Goal: Obtain resource: Obtain resource

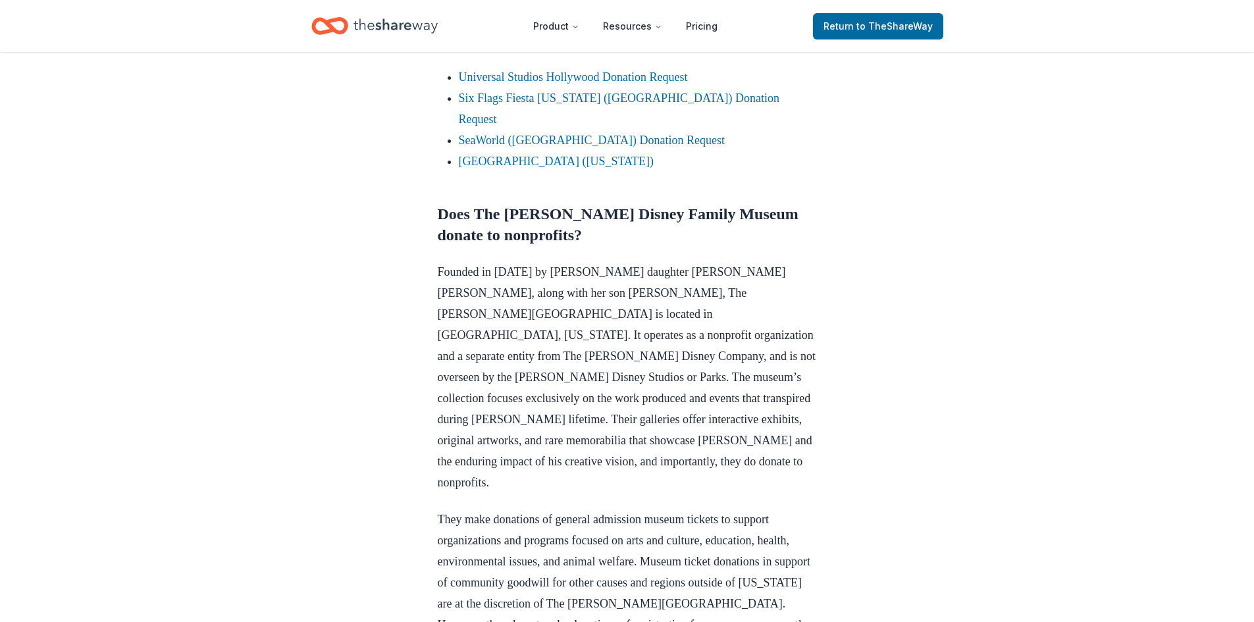
scroll to position [524, 0]
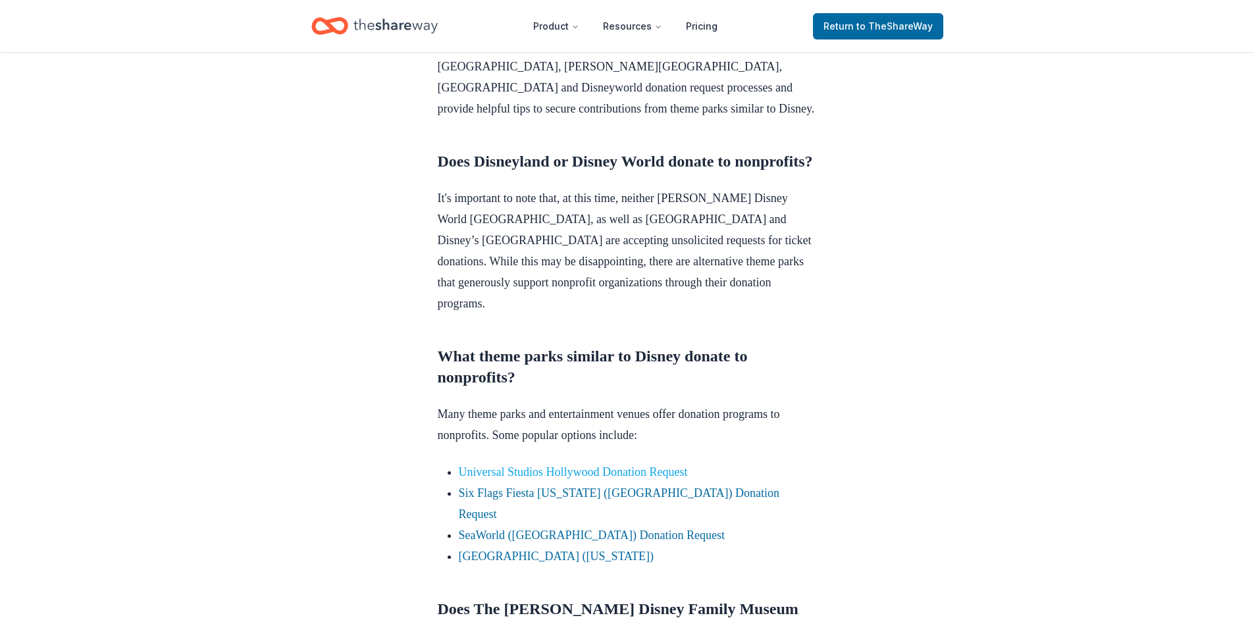
click at [508, 469] on link "Universal Studios Hollywood Donation Request" at bounding box center [573, 471] width 229 height 13
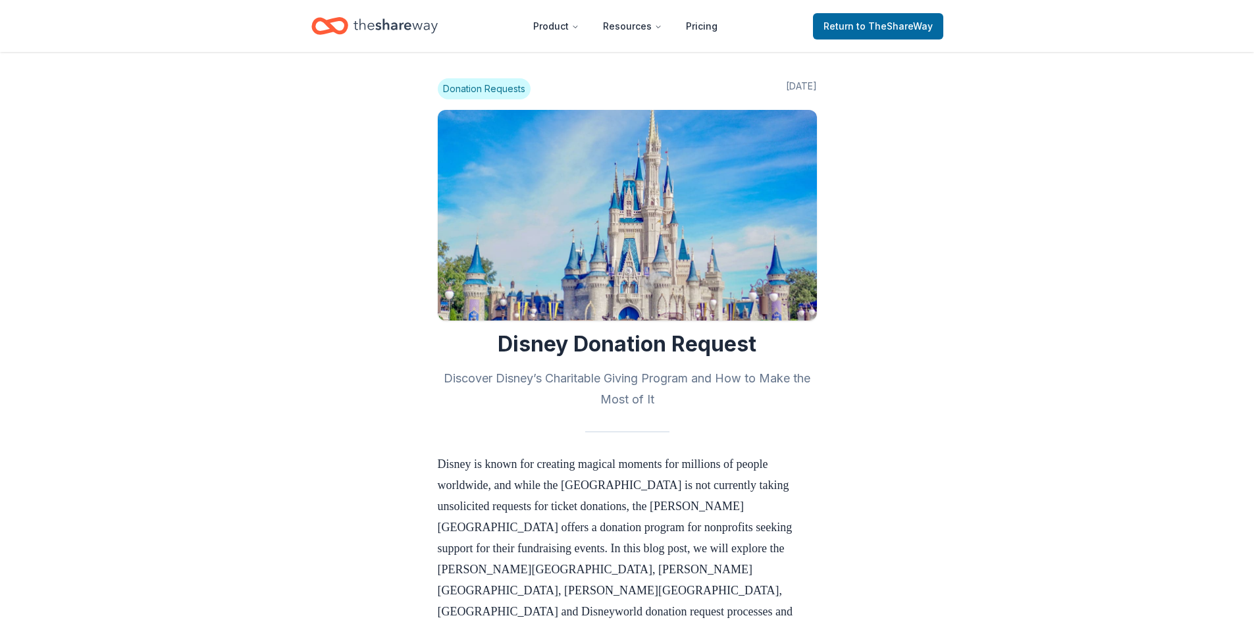
scroll to position [524, 0]
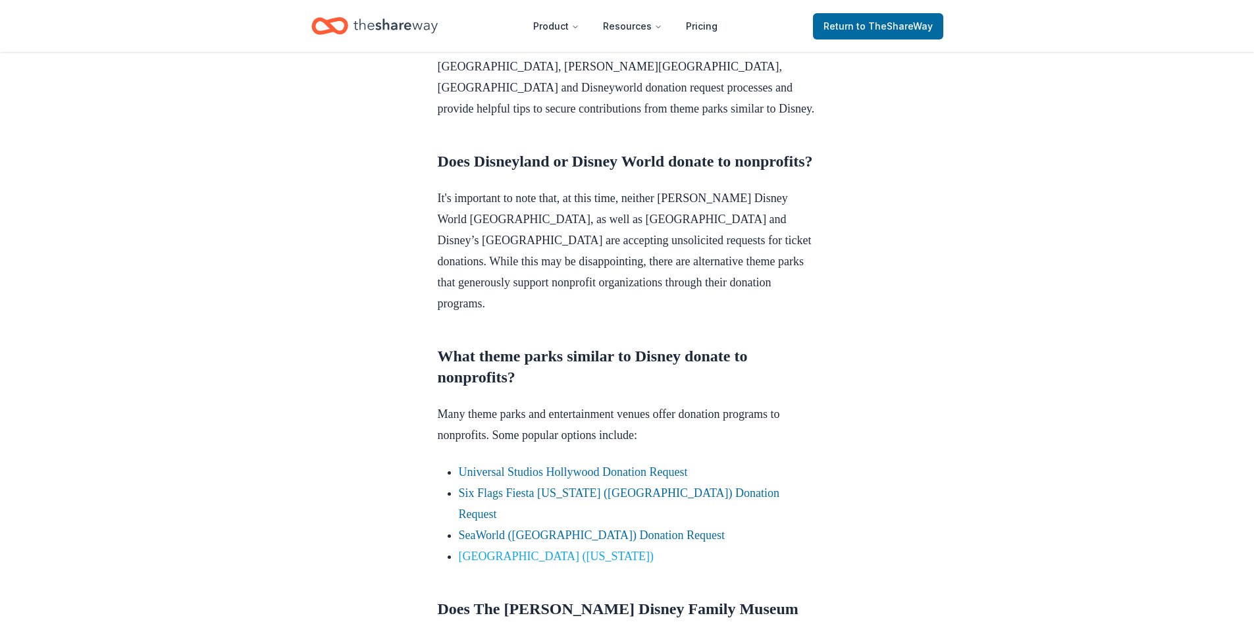
click at [531, 550] on link "LEGOLAND Resort (Florida)" at bounding box center [556, 556] width 195 height 13
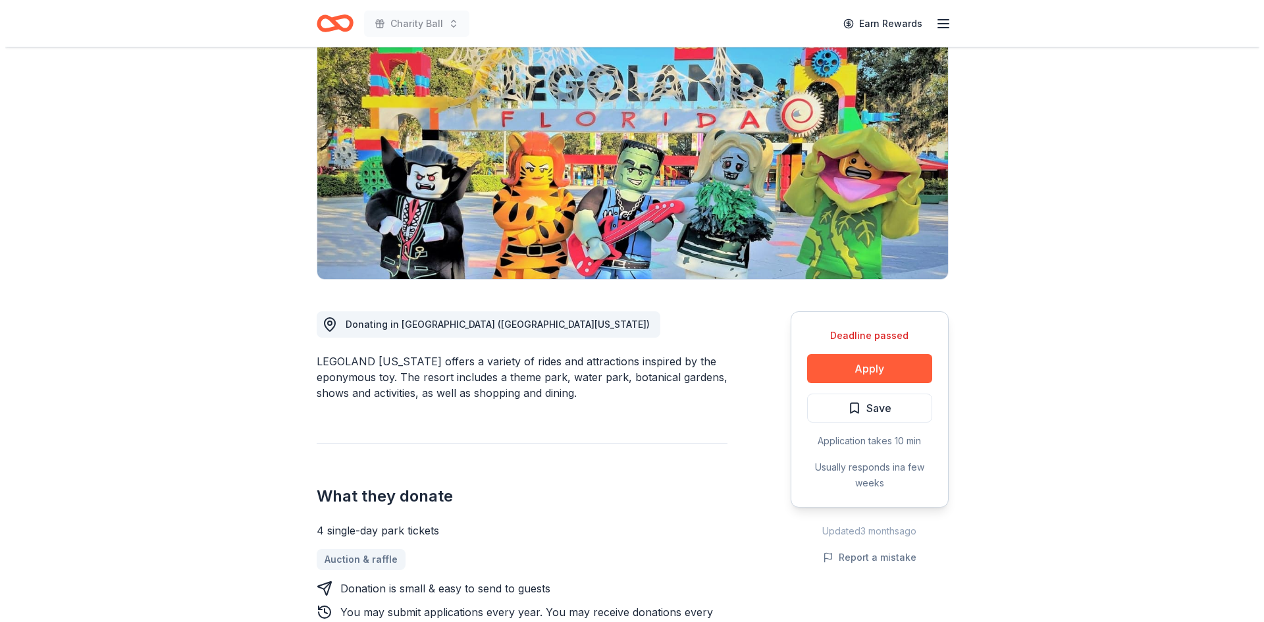
scroll to position [329, 0]
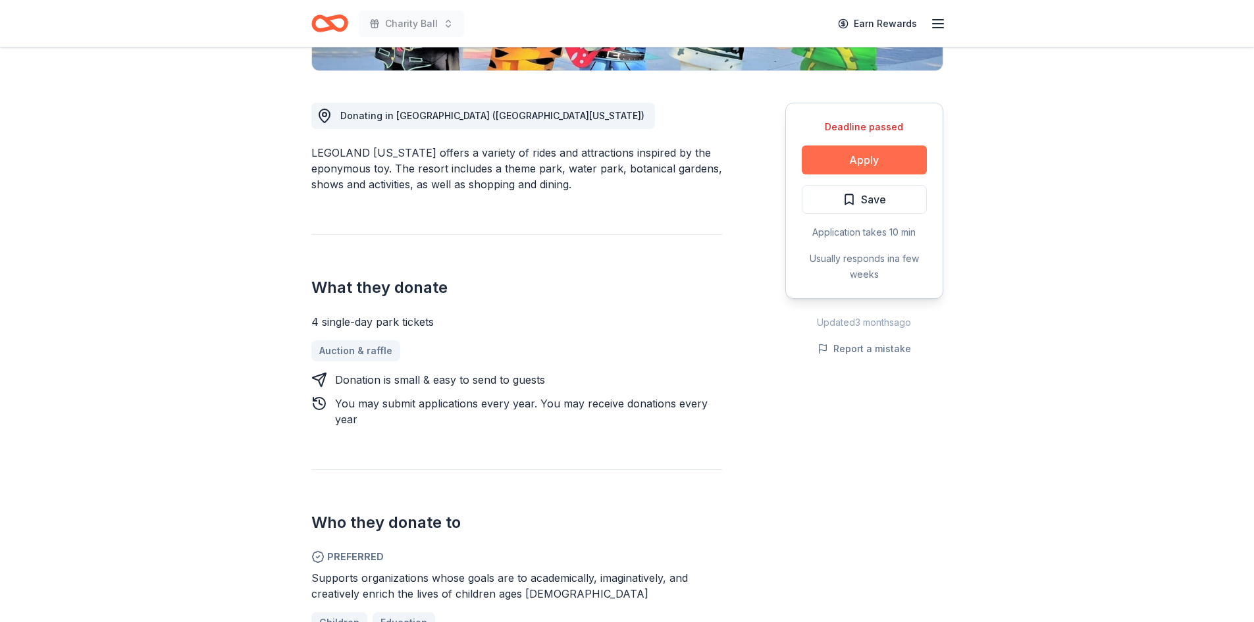
click at [871, 165] on button "Apply" at bounding box center [864, 159] width 125 height 29
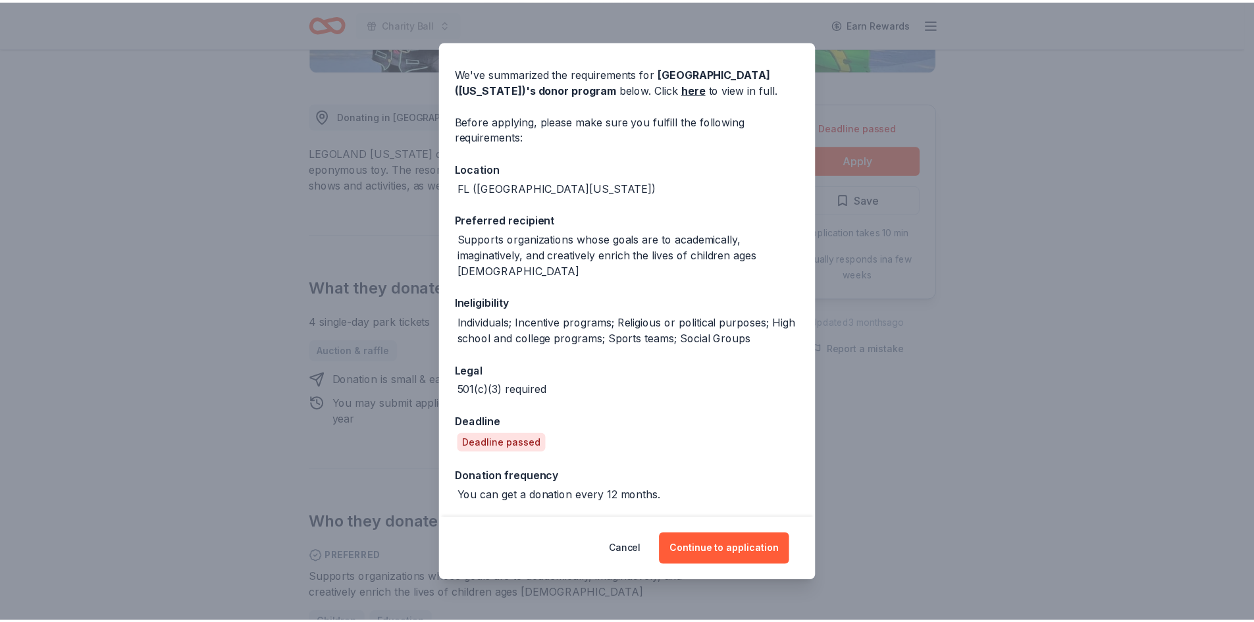
scroll to position [76, 0]
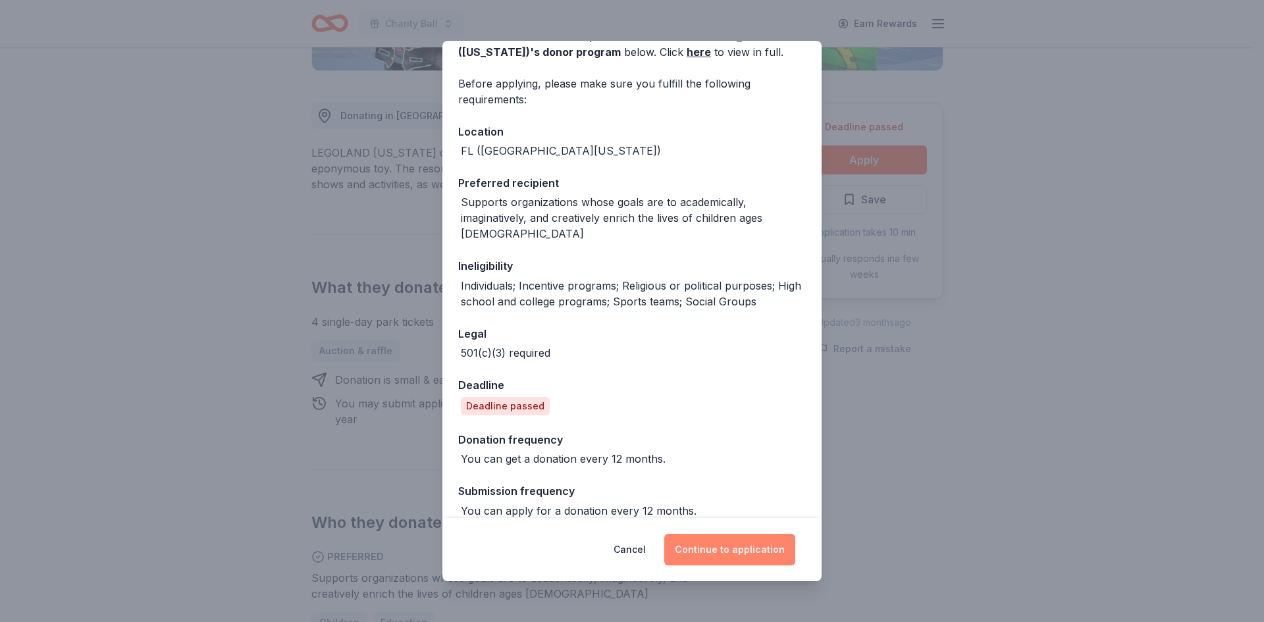
click at [728, 554] on button "Continue to application" at bounding box center [729, 550] width 131 height 32
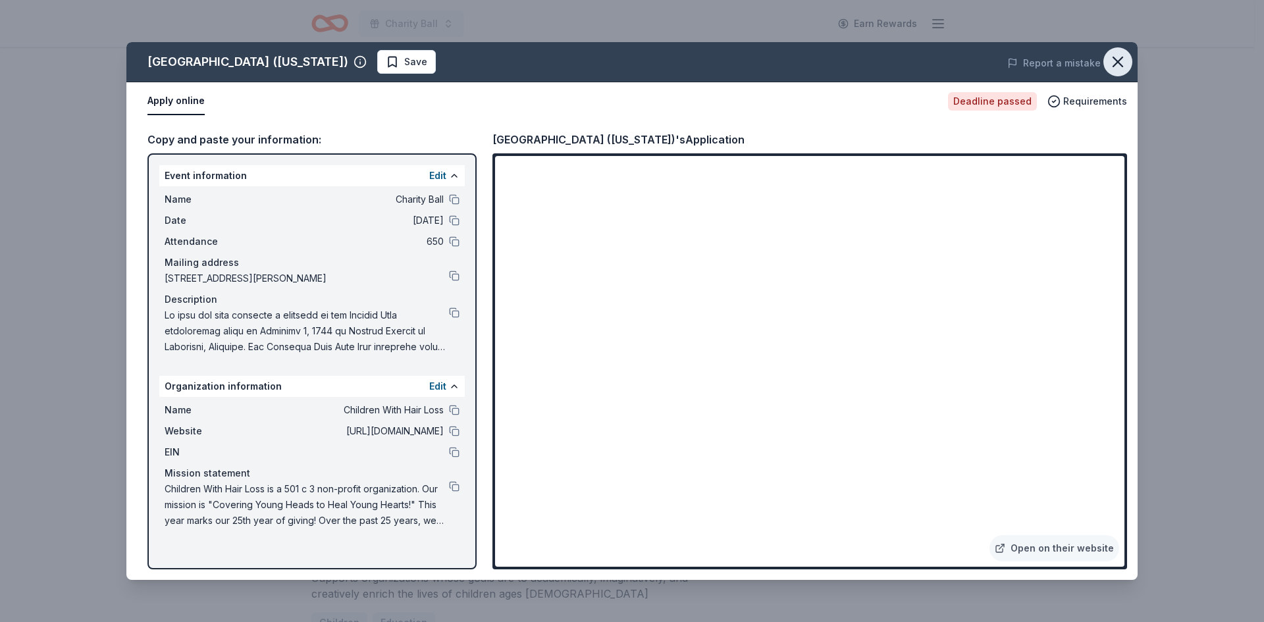
click at [1122, 66] on icon "button" at bounding box center [1117, 61] width 9 height 9
